Goal: Find specific page/section: Find specific page/section

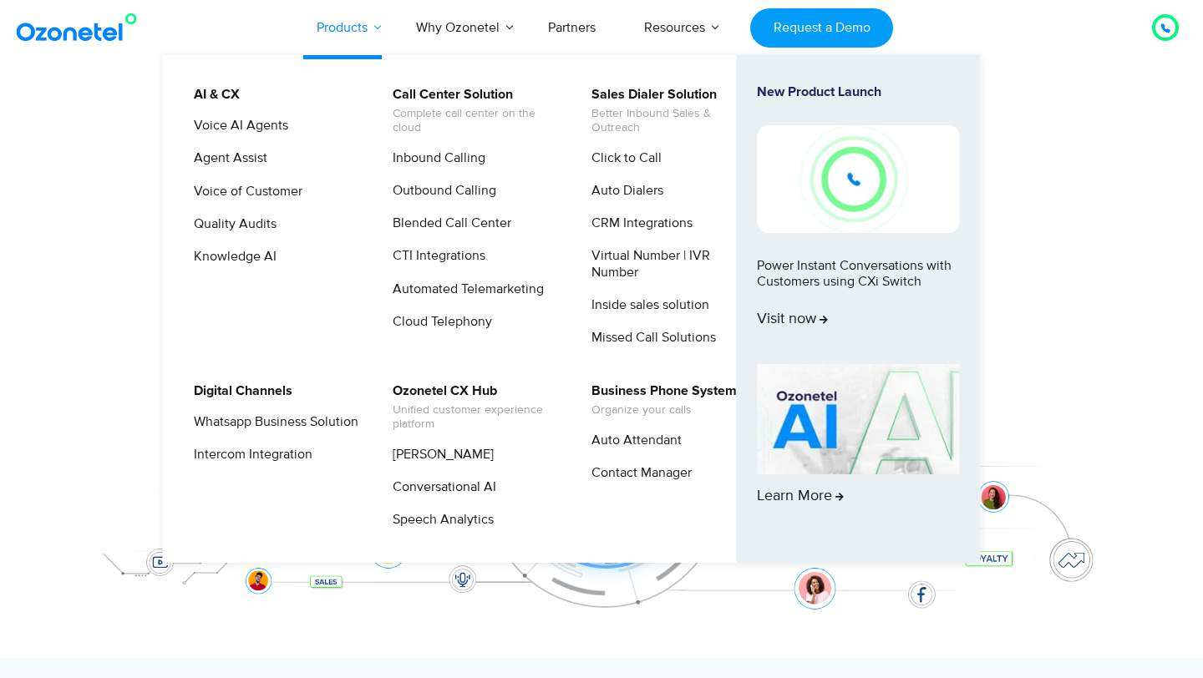
click at [323, 27] on link "Products" at bounding box center [341, 27] width 99 height 55
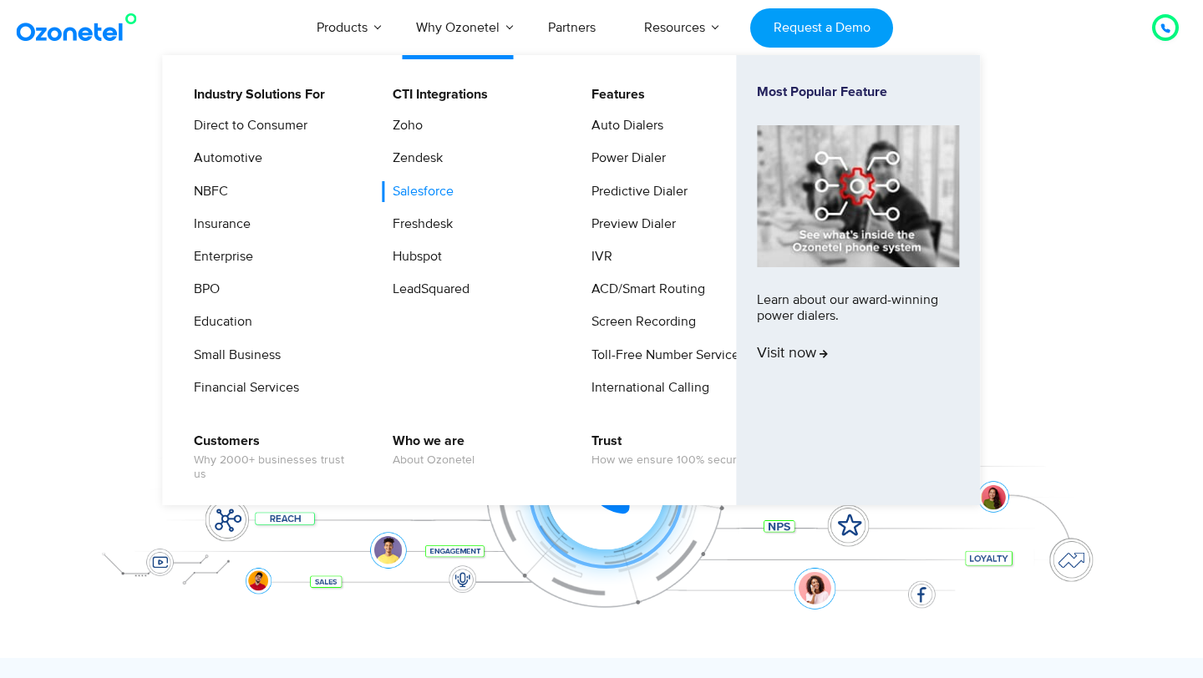
click at [425, 196] on link "Salesforce" at bounding box center [419, 191] width 74 height 21
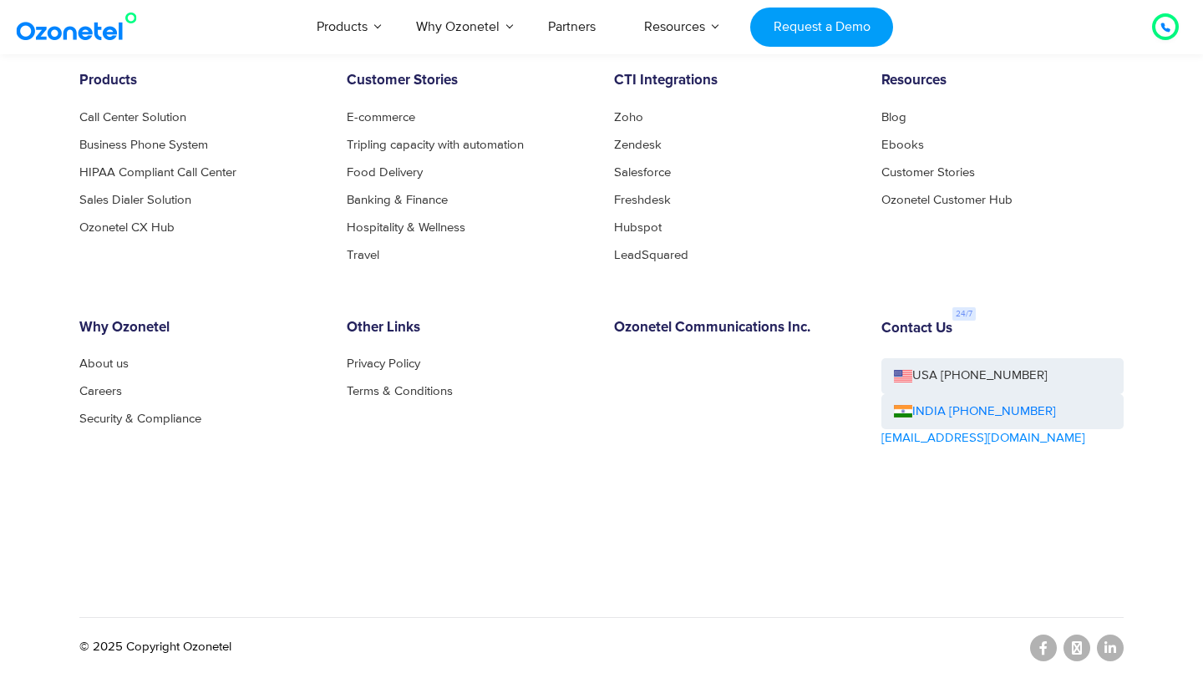
scroll to position [4050, 0]
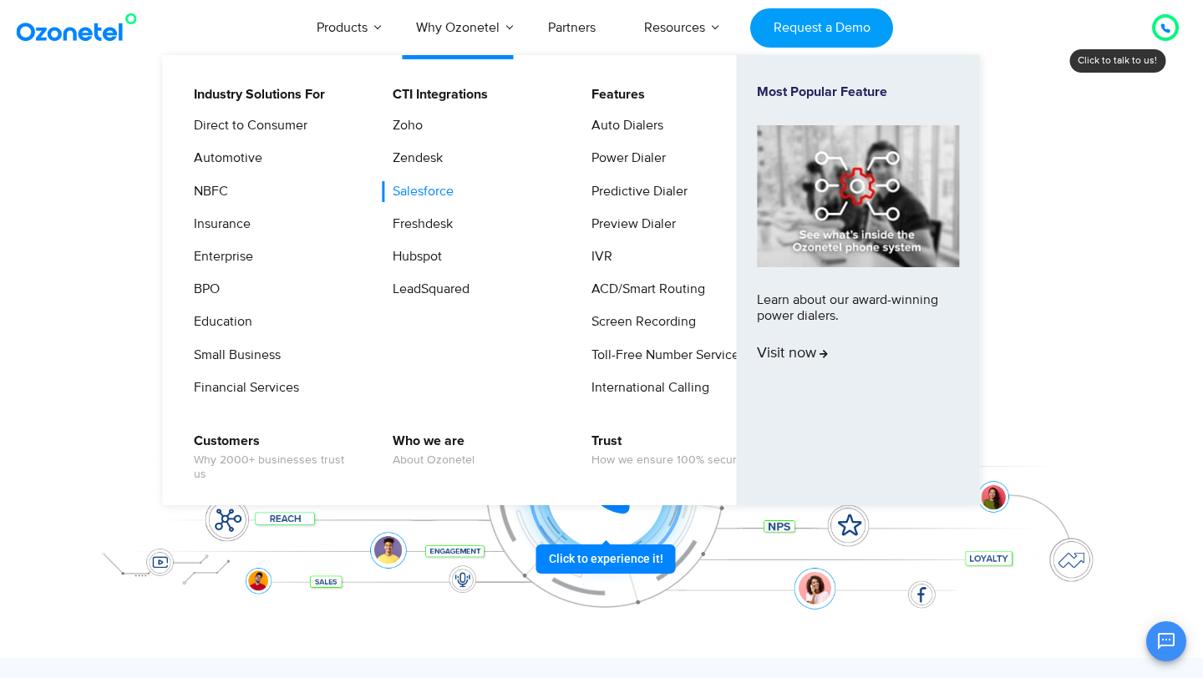
click at [419, 186] on link "Salesforce" at bounding box center [419, 191] width 74 height 21
